Goal: Book appointment/travel/reservation

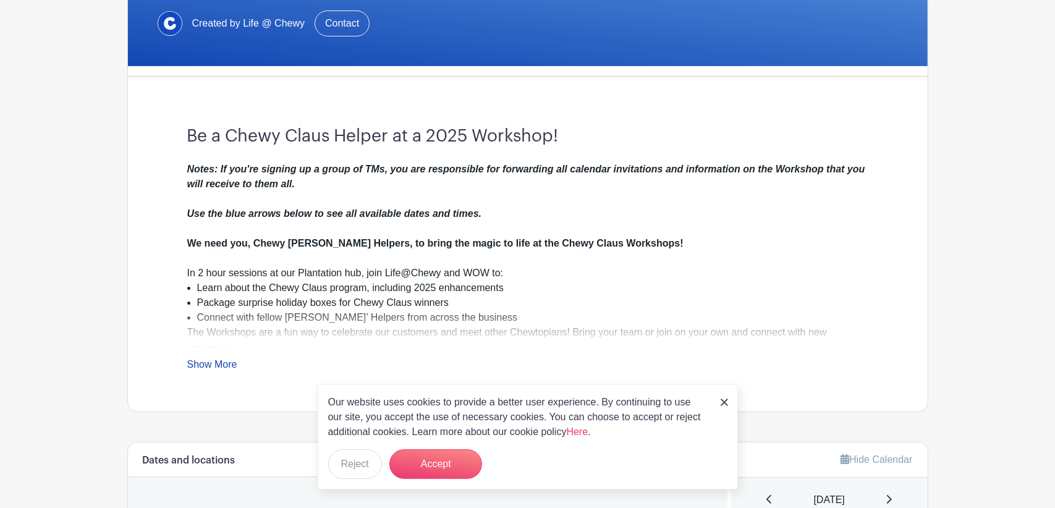
scroll to position [309, 0]
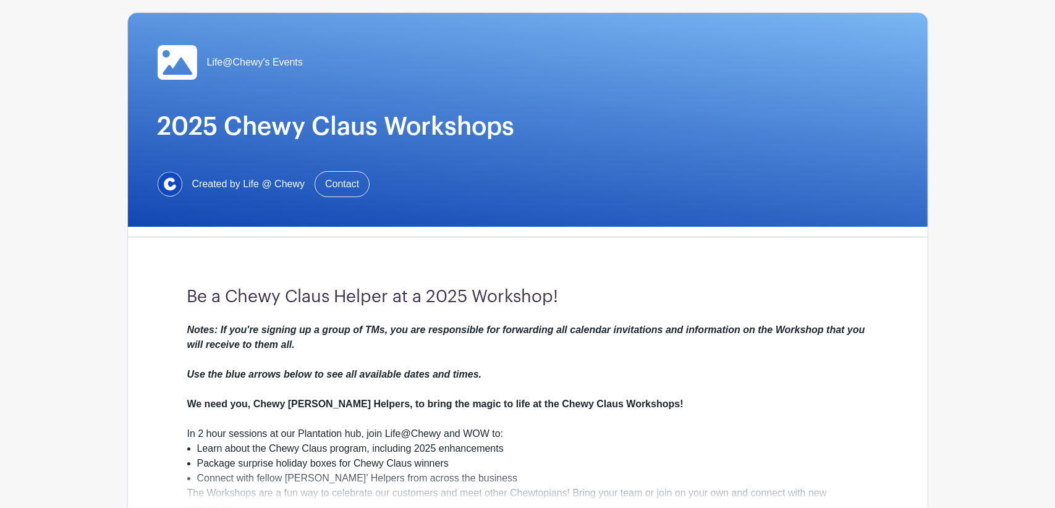
scroll to position [247, 0]
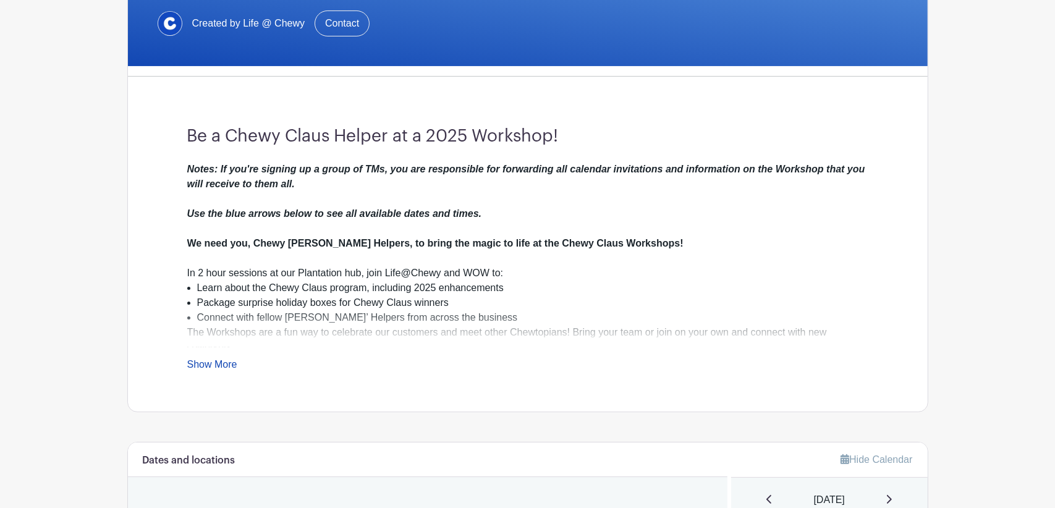
click at [223, 362] on link "Show More" at bounding box center [212, 366] width 50 height 15
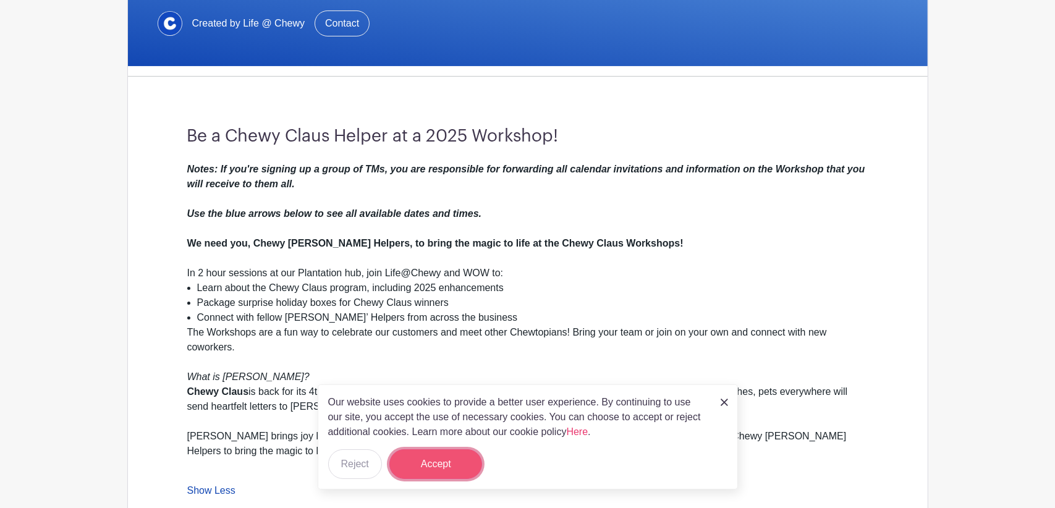
click at [420, 463] on button "Accept" at bounding box center [435, 464] width 93 height 30
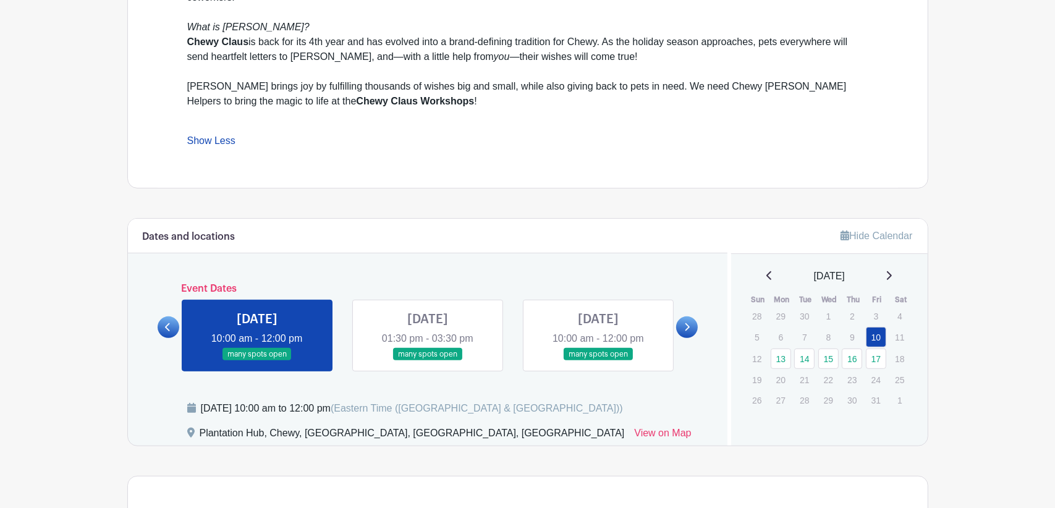
scroll to position [618, 0]
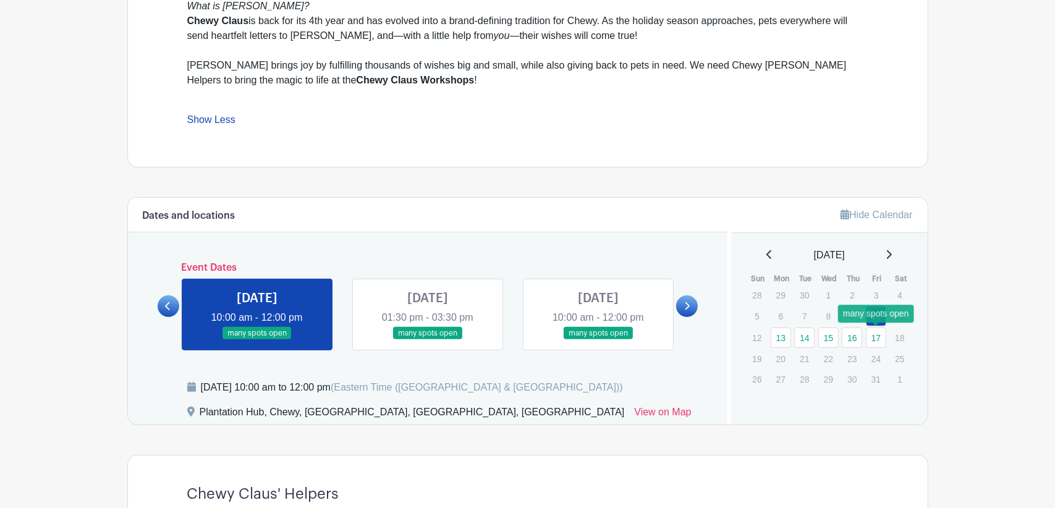
click at [875, 335] on link "17" at bounding box center [876, 338] width 20 height 20
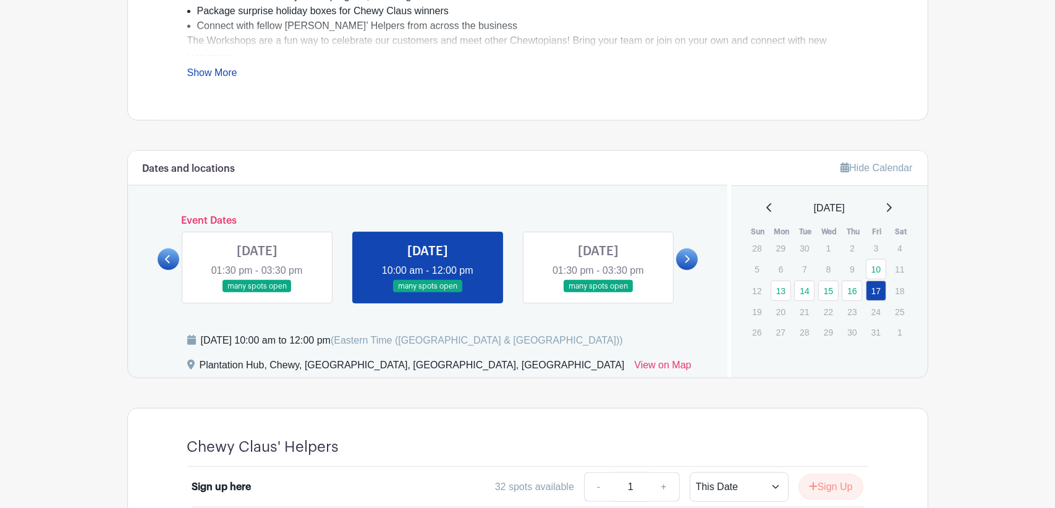
scroll to position [539, 0]
click at [828, 290] on link "15" at bounding box center [828, 291] width 20 height 20
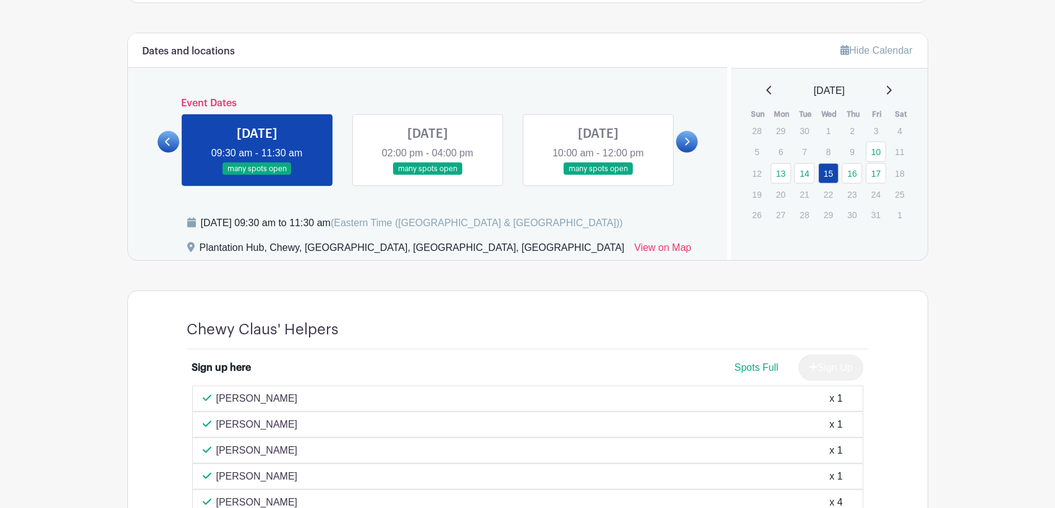
scroll to position [595, 0]
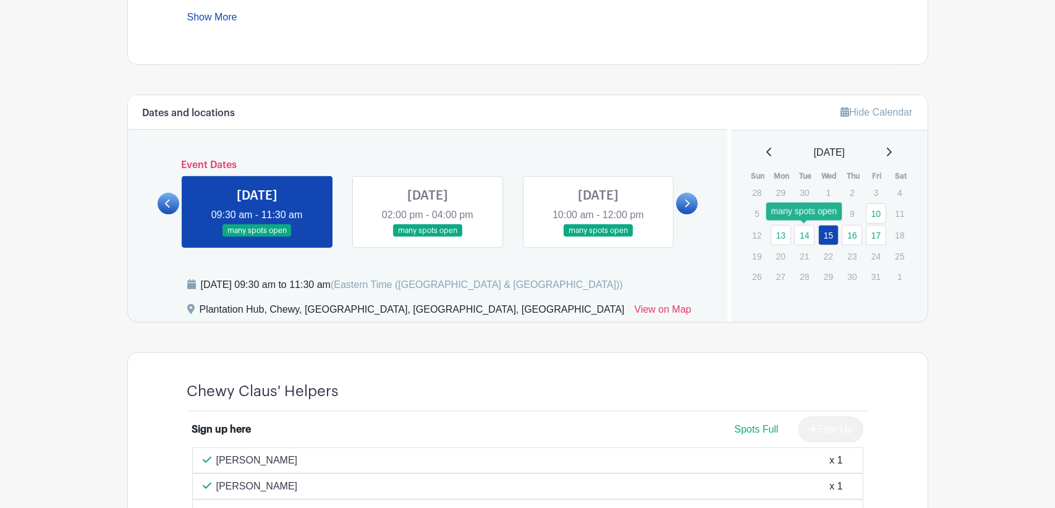
click at [800, 232] on link "14" at bounding box center [804, 235] width 20 height 20
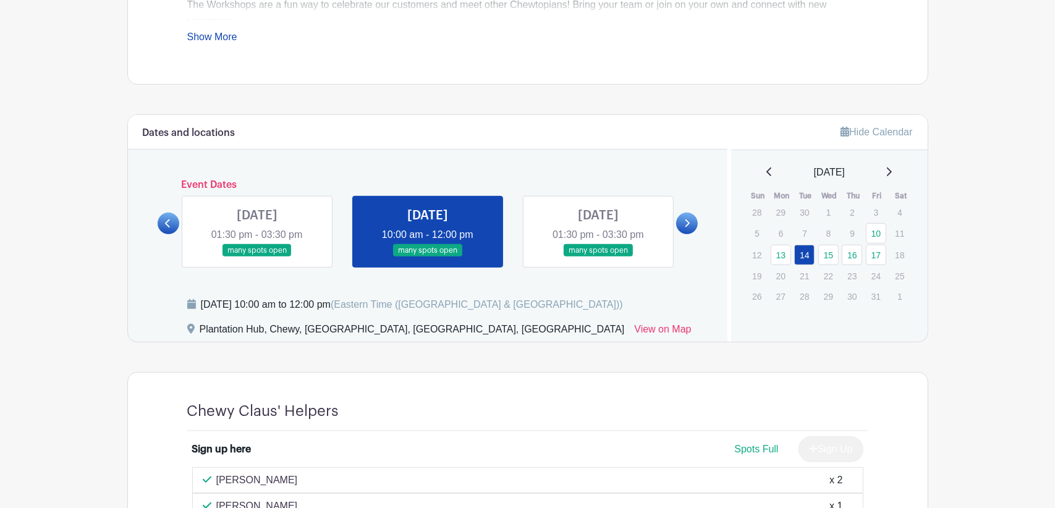
scroll to position [595, 0]
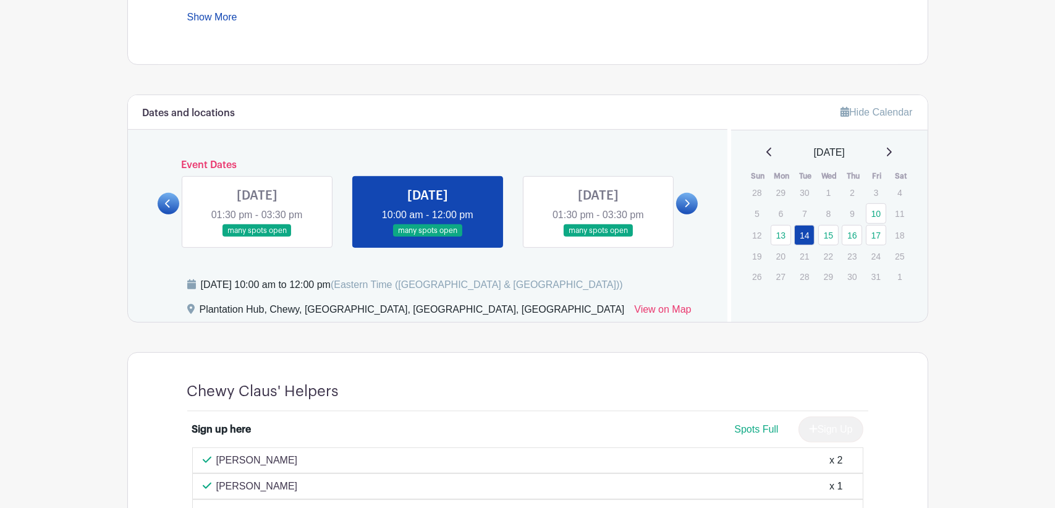
click at [428, 237] on link at bounding box center [428, 237] width 0 height 0
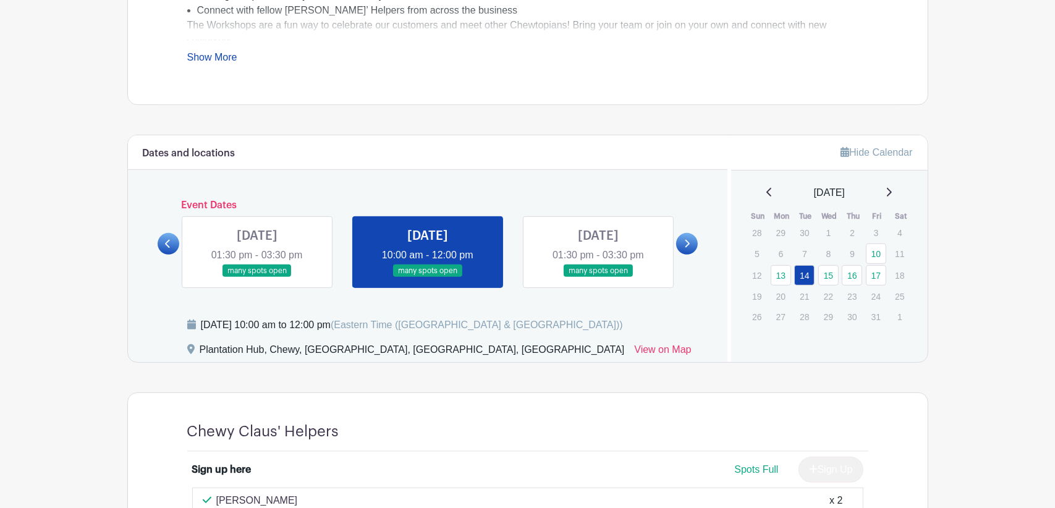
scroll to position [554, 0]
click at [828, 273] on link "15" at bounding box center [828, 276] width 20 height 20
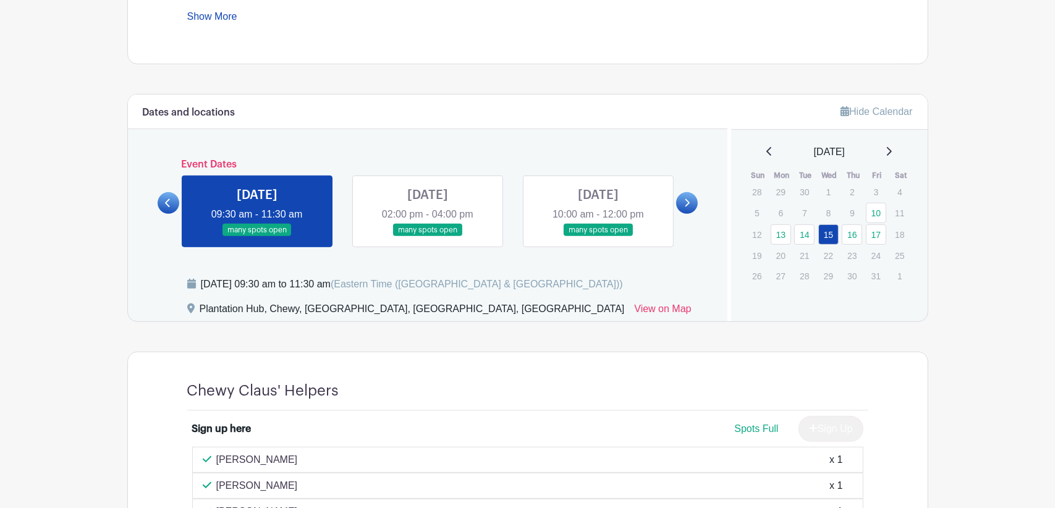
scroll to position [718, 0]
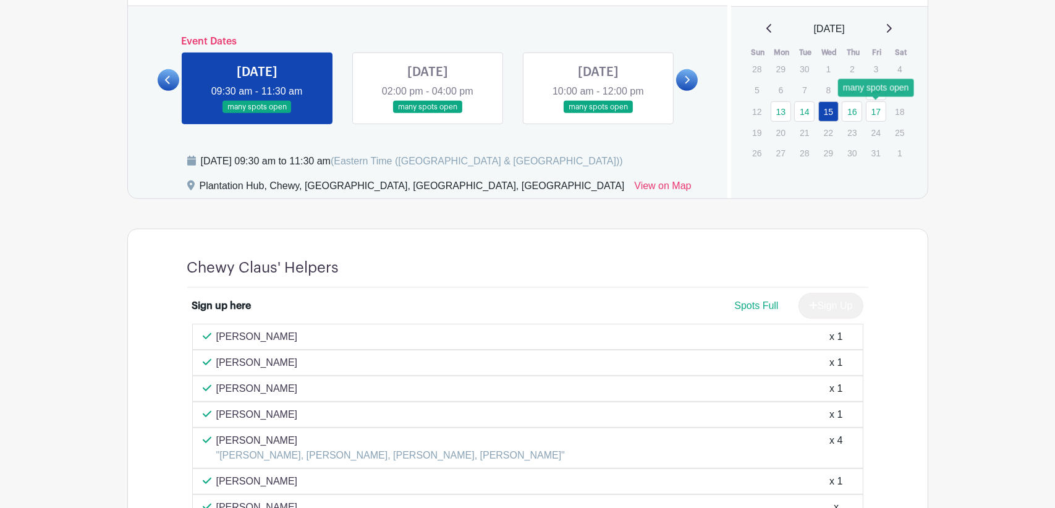
click at [880, 110] on link "17" at bounding box center [876, 111] width 20 height 20
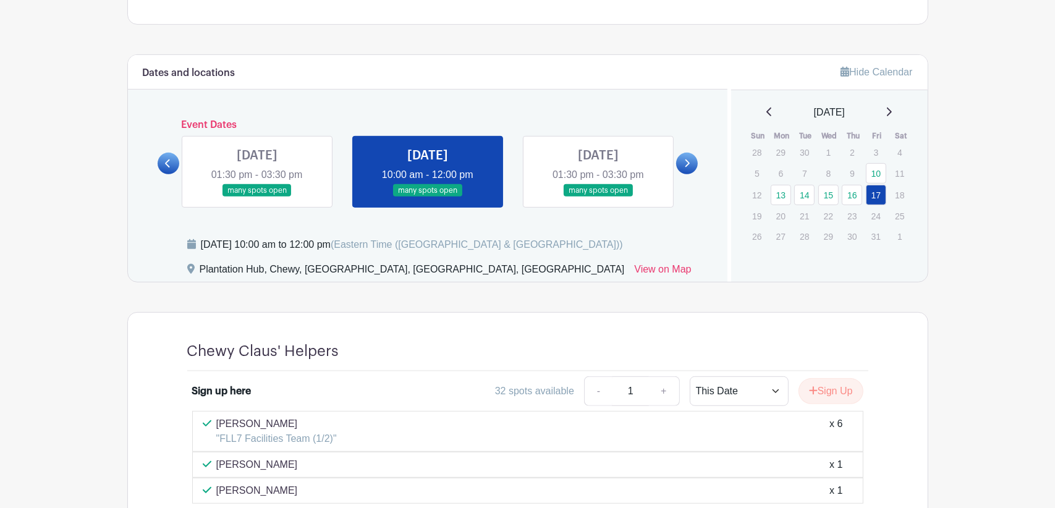
scroll to position [663, 0]
